Goal: Information Seeking & Learning: Learn about a topic

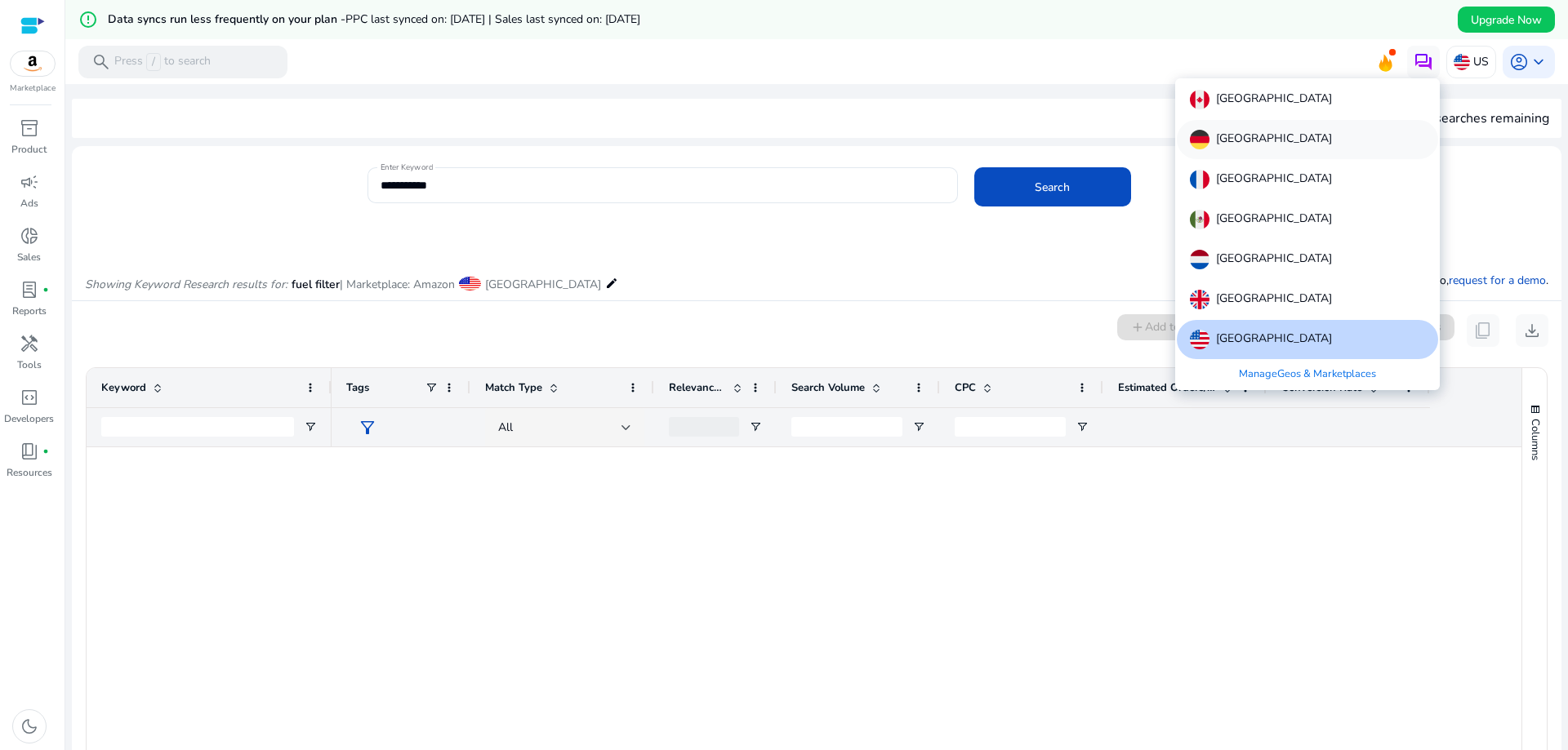
scroll to position [817, 0]
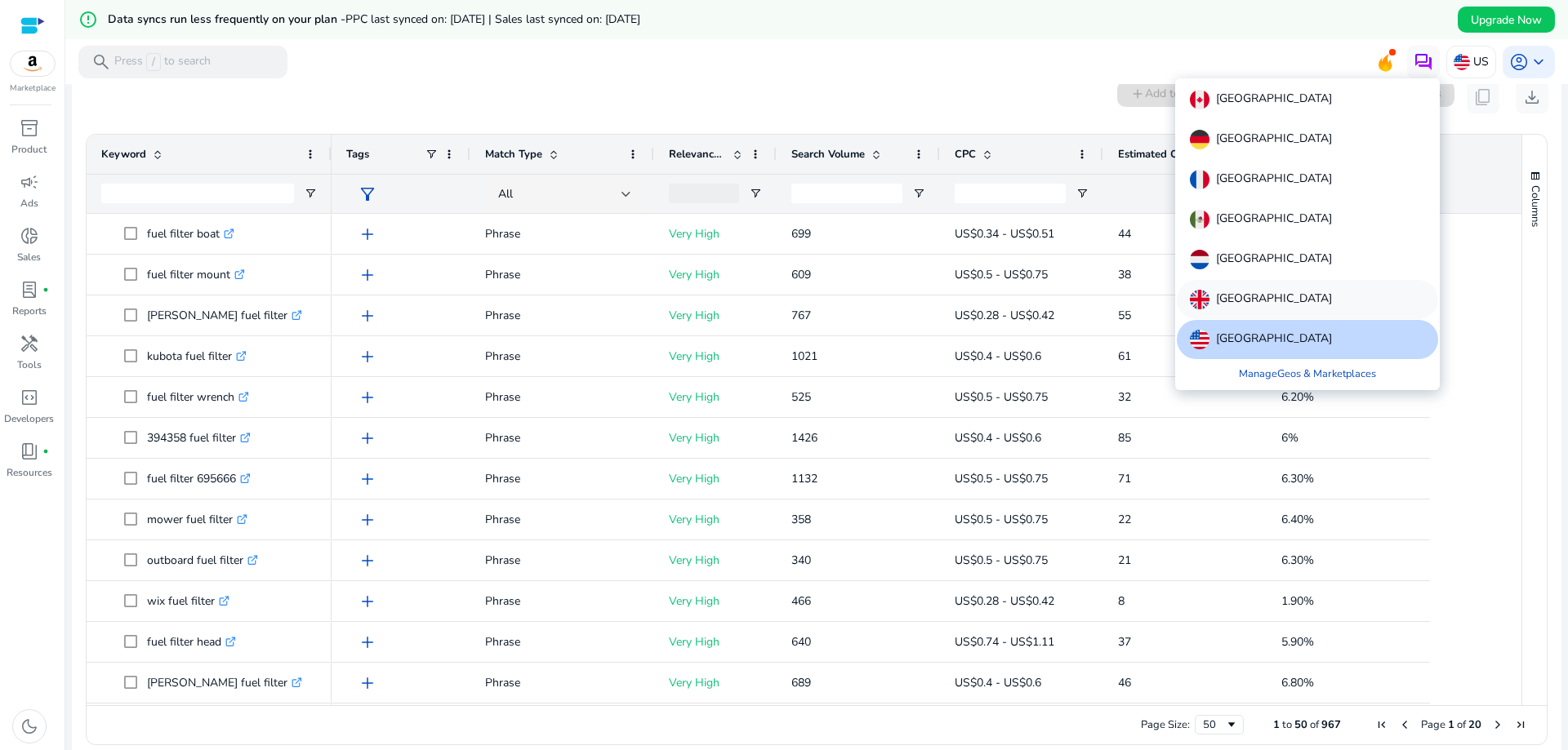
click at [1259, 303] on p "[GEOGRAPHIC_DATA]" at bounding box center [1274, 299] width 116 height 19
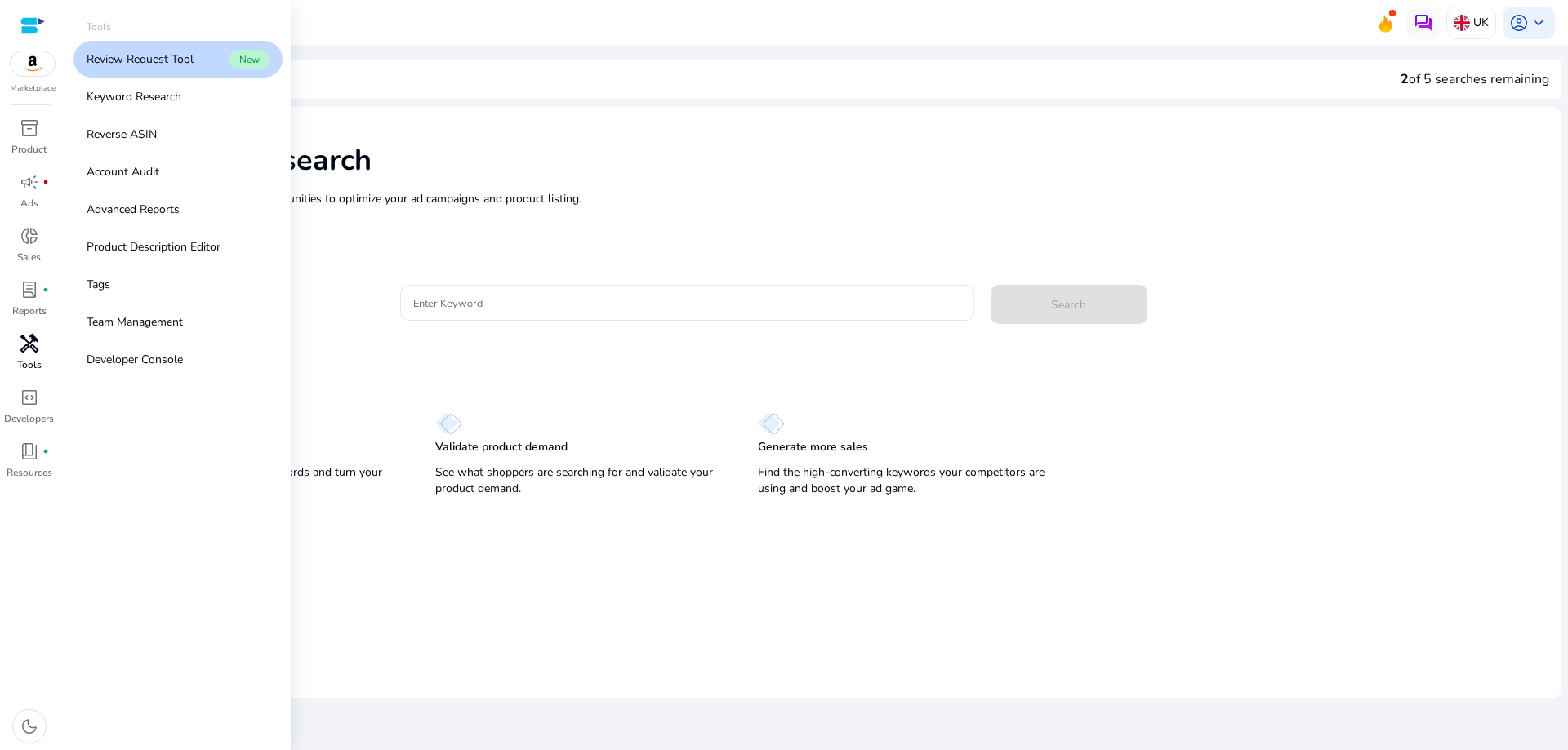
click at [30, 357] on p "Tools" at bounding box center [29, 364] width 24 height 14
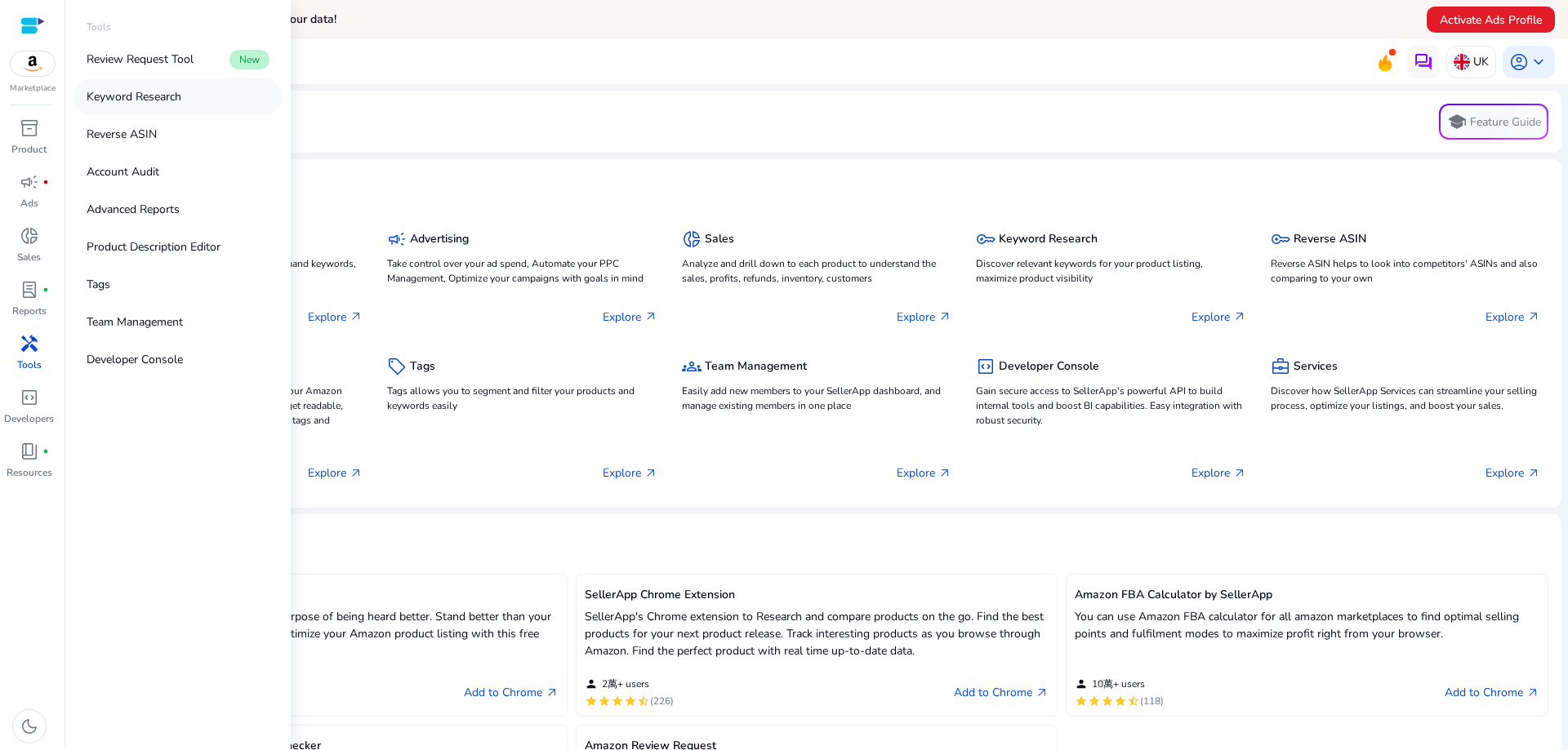
click at [183, 105] on link "Keyword Research" at bounding box center [178, 97] width 209 height 37
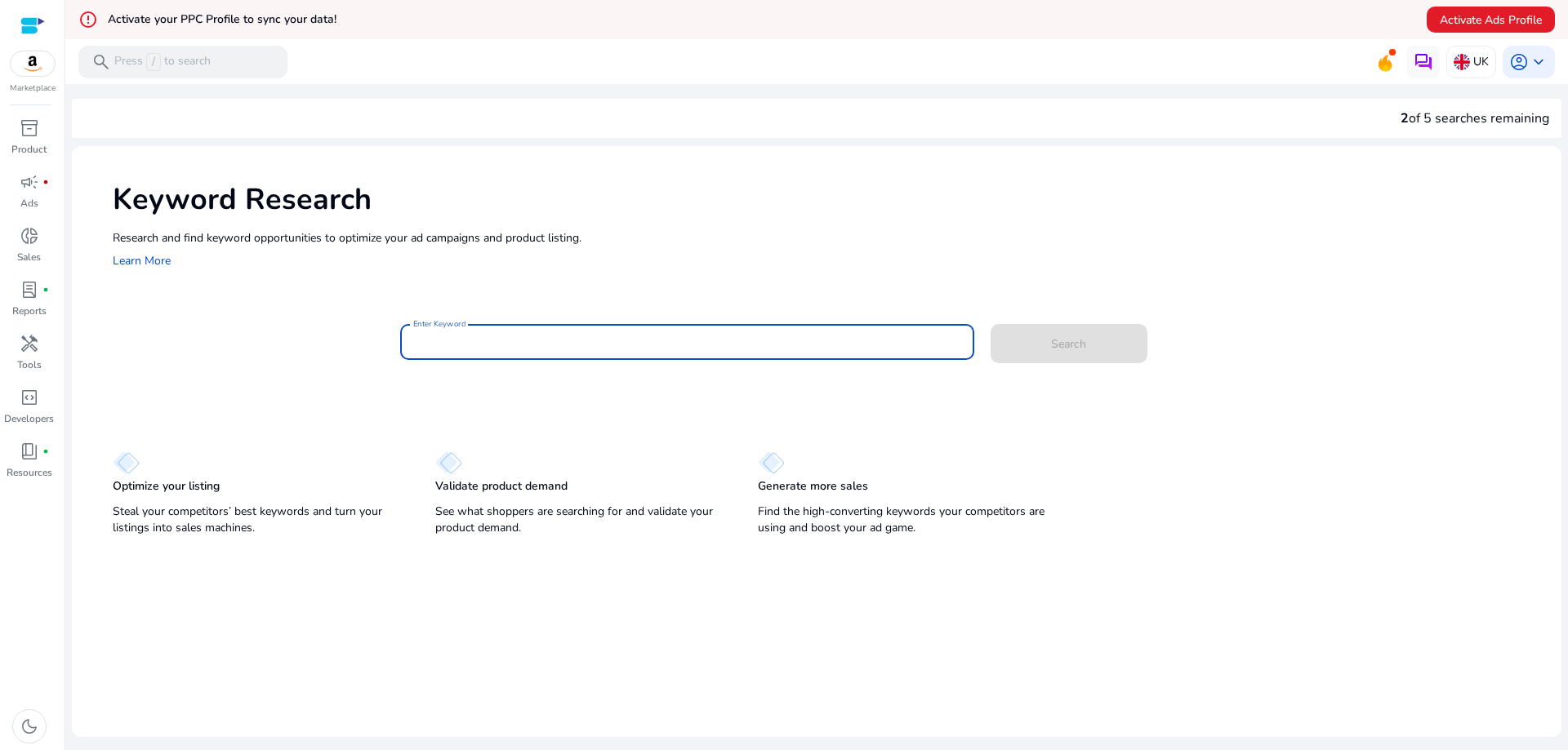
click at [495, 336] on input "Enter Keyword" at bounding box center [687, 341] width 548 height 18
type input "**********"
click at [991, 324] on button "Search" at bounding box center [1069, 344] width 157 height 39
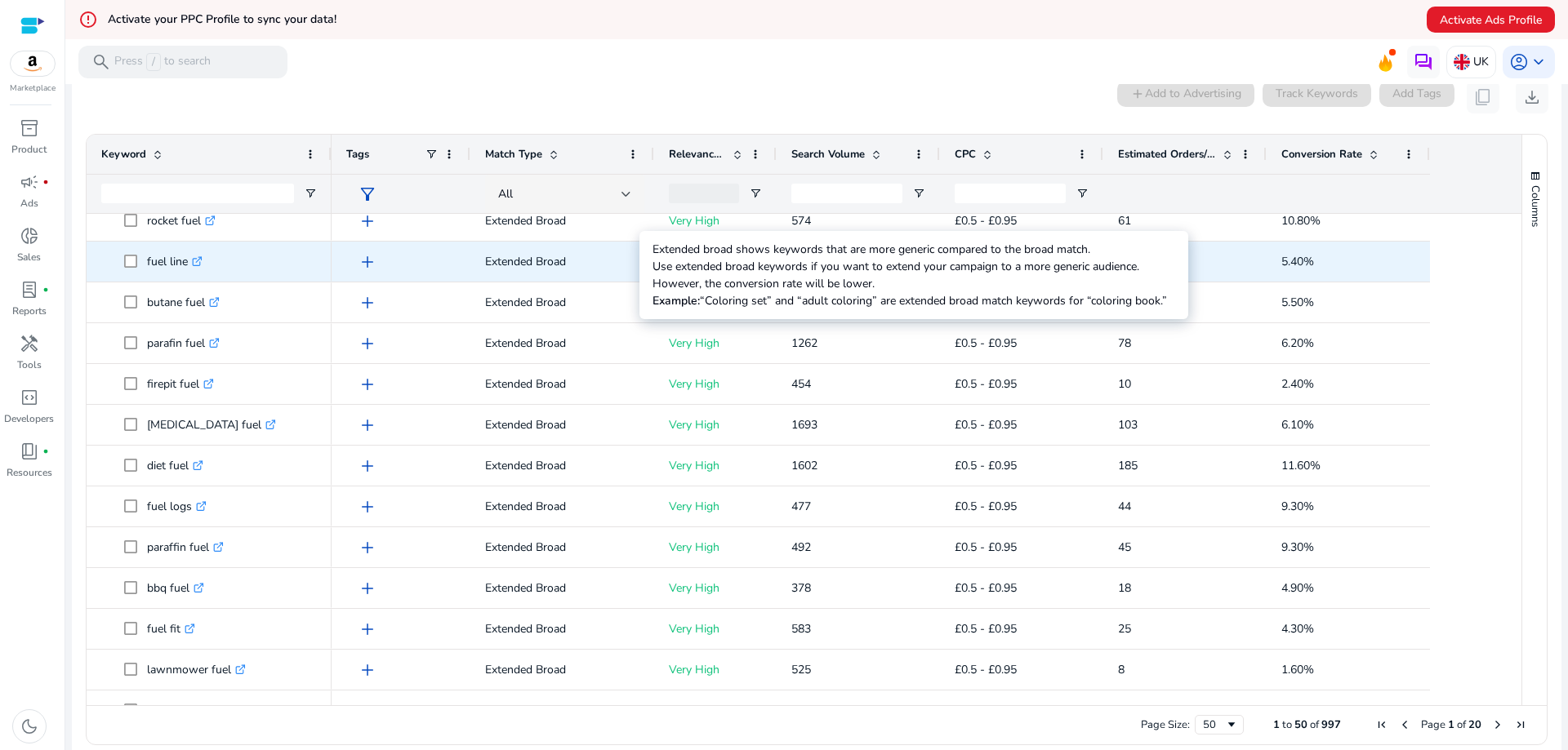
scroll to position [1549, 0]
